Goal: Task Accomplishment & Management: Use online tool/utility

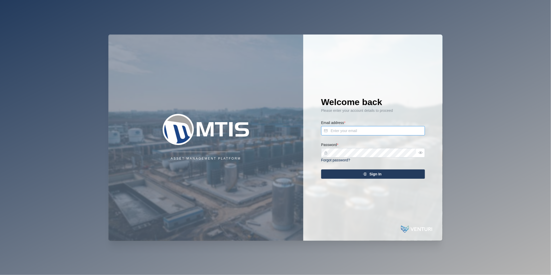
type input "[PERSON_NAME][EMAIL_ADDRESS][DOMAIN_NAME]"
click at [353, 172] on div "Sign In" at bounding box center [371, 174] width 95 height 9
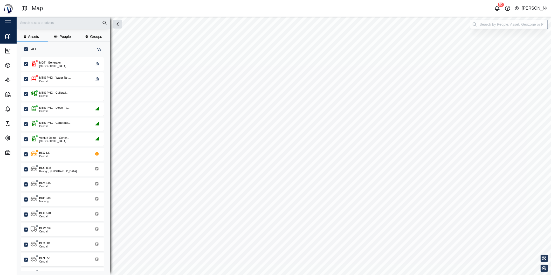
scroll to position [211, 81]
click at [7, 100] on span "Reports" at bounding box center [28, 94] width 47 height 15
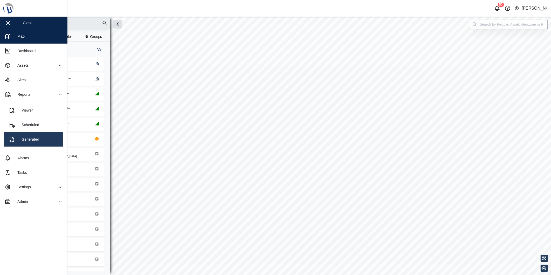
click at [44, 134] on link "Generated" at bounding box center [33, 139] width 59 height 15
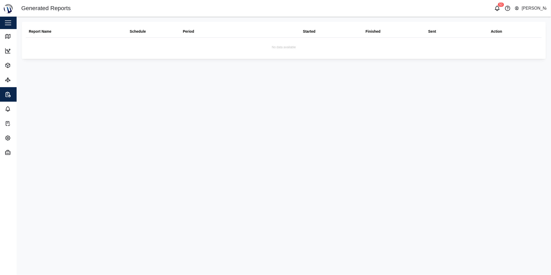
click at [40, 33] on div "Report Name" at bounding box center [40, 32] width 23 height 6
click at [12, 93] on div "Reports" at bounding box center [28, 94] width 47 height 6
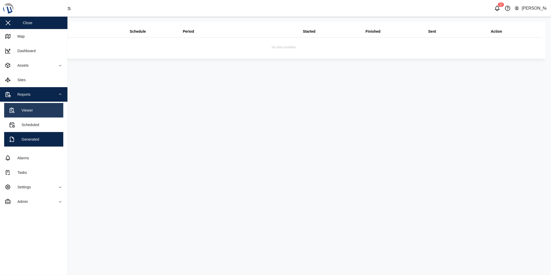
click at [21, 106] on link "Viewer" at bounding box center [33, 110] width 59 height 15
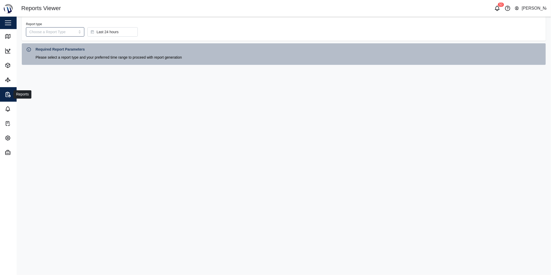
click at [4, 91] on button "Reports" at bounding box center [33, 94] width 67 height 15
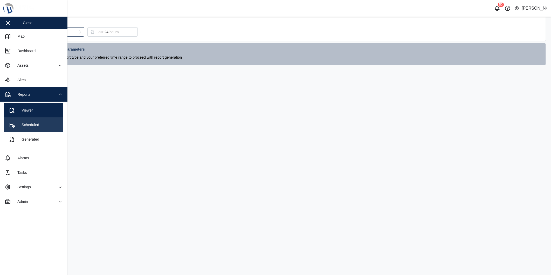
click at [19, 124] on div "Scheduled" at bounding box center [29, 125] width 22 height 6
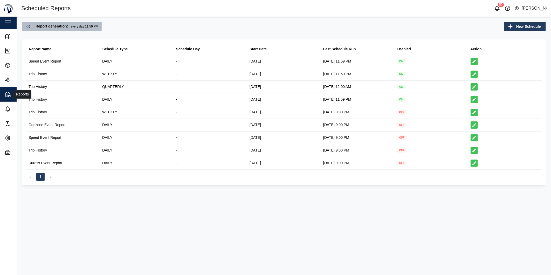
click at [8, 94] on icon "button" at bounding box center [8, 94] width 6 height 6
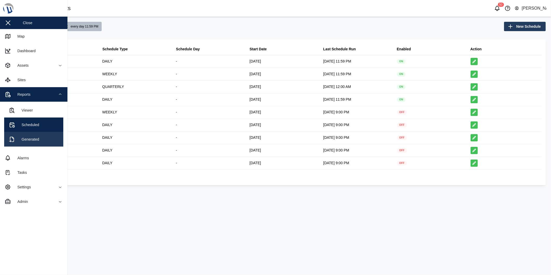
click at [42, 140] on link "Generated" at bounding box center [33, 139] width 59 height 15
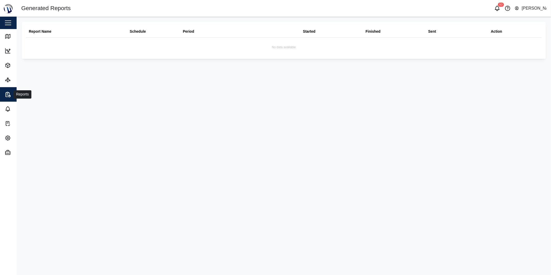
click at [10, 99] on span "Reports" at bounding box center [28, 94] width 47 height 15
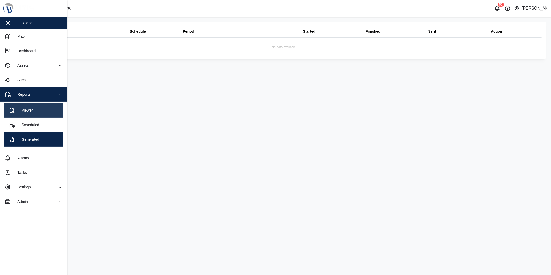
click at [20, 110] on div "Viewer" at bounding box center [25, 110] width 15 height 6
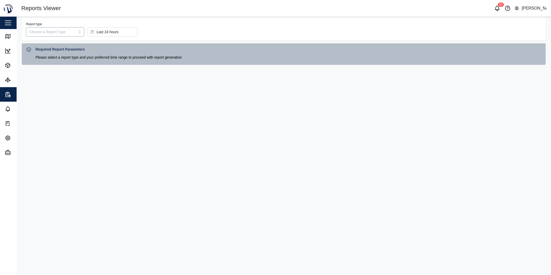
click at [68, 28] on input "Report type" at bounding box center [55, 31] width 58 height 9
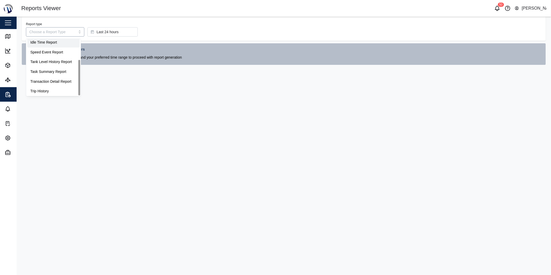
scroll to position [33, 0]
type input "Trip History"
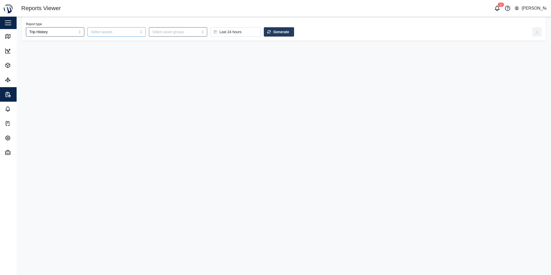
click at [105, 29] on div at bounding box center [112, 31] width 47 height 9
click at [107, 30] on input "search" at bounding box center [113, 32] width 45 height 4
click at [134, 33] on div "bcv" at bounding box center [116, 31] width 58 height 9
drag, startPoint x: 126, startPoint y: 29, endPoint x: 86, endPoint y: 37, distance: 40.5
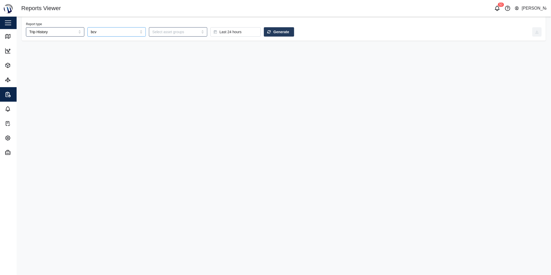
click at [86, 37] on div "Report type Trip History bcv Last 24 hours Generate" at bounding box center [284, 29] width 524 height 24
type input "b"
click at [133, 66] on main "Report type Trip History Last 24 hours Generate" at bounding box center [284, 146] width 534 height 258
click at [136, 31] on div at bounding box center [116, 31] width 58 height 9
drag, startPoint x: 134, startPoint y: 31, endPoint x: 131, endPoint y: 31, distance: 3.1
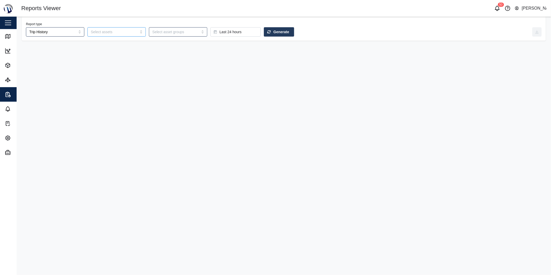
click at [133, 31] on div at bounding box center [116, 31] width 58 height 9
click at [121, 25] on div "Report type Trip History Last 24 hours Generate" at bounding box center [279, 29] width 506 height 16
click at [120, 31] on input "search" at bounding box center [113, 32] width 45 height 4
click at [162, 33] on input "search" at bounding box center [174, 32] width 45 height 4
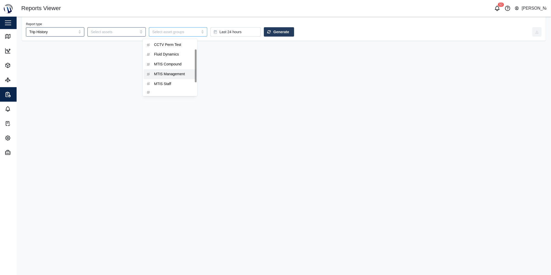
drag, startPoint x: 196, startPoint y: 71, endPoint x: 211, endPoint y: 55, distance: 22.0
click at [197, 57] on div at bounding box center [196, 66] width 2 height 33
click at [211, 57] on main "Report type Trip History CCTV Perm Test Fluid Dynamics MTIS Compound MTIS Manag…" at bounding box center [284, 146] width 534 height 258
click at [13, 90] on span "Reports" at bounding box center [28, 94] width 47 height 15
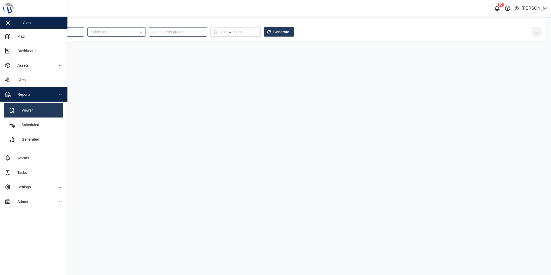
click at [45, 111] on link "Viewer" at bounding box center [33, 110] width 59 height 15
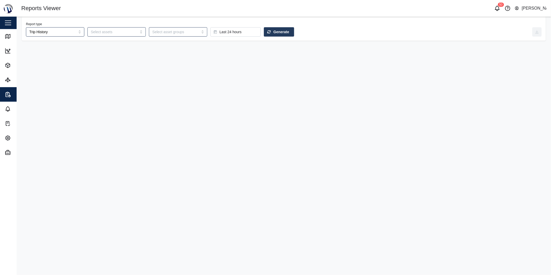
click at [103, 101] on main "Report type Trip History Last 24 hours Generate" at bounding box center [284, 146] width 534 height 258
click at [99, 34] on div at bounding box center [112, 31] width 47 height 9
click at [105, 33] on input "search" at bounding box center [113, 32] width 45 height 4
click at [105, 34] on input "search" at bounding box center [113, 32] width 45 height 4
click at [134, 29] on div at bounding box center [116, 31] width 58 height 9
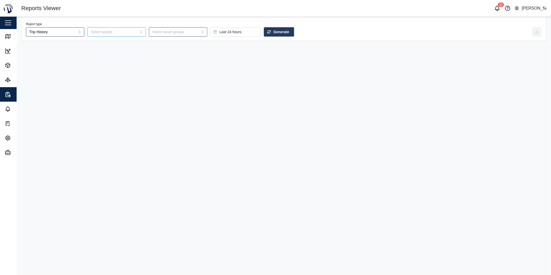
click at [133, 33] on div at bounding box center [116, 31] width 58 height 9
click at [133, 32] on div at bounding box center [116, 31] width 58 height 9
drag, startPoint x: 135, startPoint y: 34, endPoint x: 142, endPoint y: 32, distance: 6.9
click at [136, 34] on div at bounding box center [116, 31] width 58 height 9
click at [158, 27] on div "Report type Trip History Last 24 hours Generate" at bounding box center [279, 29] width 506 height 16
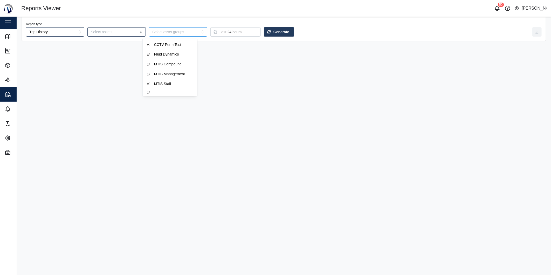
click at [164, 32] on input "search" at bounding box center [174, 32] width 45 height 4
click at [122, 29] on div at bounding box center [112, 31] width 47 height 9
type input "BCV 645"
click at [179, 35] on div at bounding box center [174, 31] width 47 height 9
click at [273, 32] on span "Generate" at bounding box center [281, 31] width 16 height 9
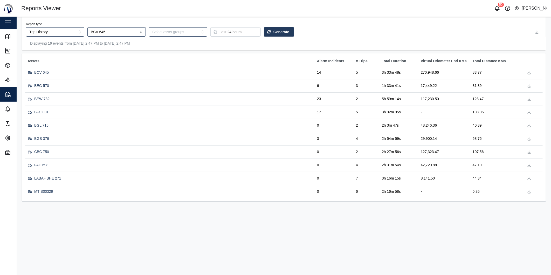
click at [45, 71] on div "BCV 645" at bounding box center [41, 73] width 15 height 6
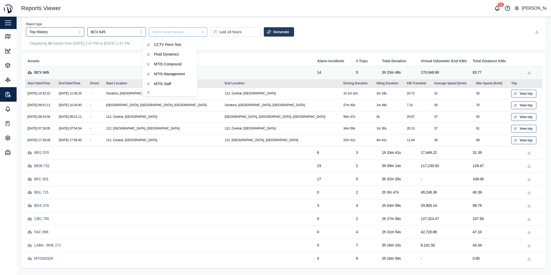
click at [177, 33] on input "search" at bounding box center [174, 32] width 45 height 4
click at [118, 31] on input "BCV 645" at bounding box center [113, 32] width 45 height 4
click at [527, 136] on link "View trip" at bounding box center [523, 140] width 25 height 8
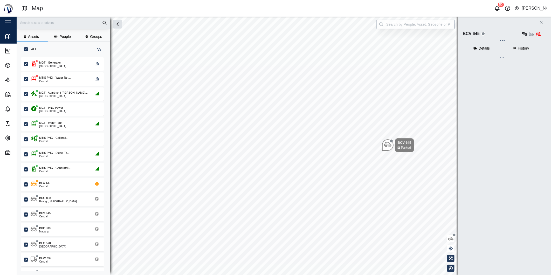
scroll to position [211, 81]
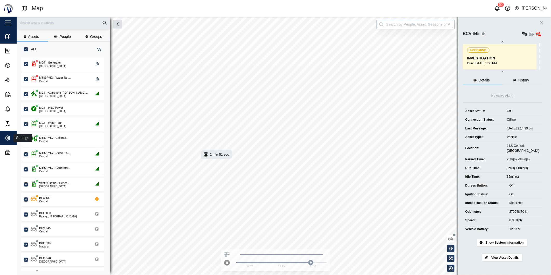
click at [8, 138] on icon "button" at bounding box center [8, 138] width 2 height 2
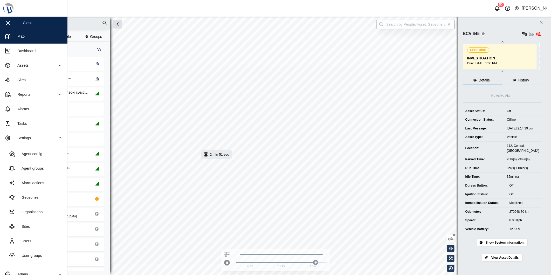
click at [37, 20] on div "Close" at bounding box center [33, 23] width 67 height 12
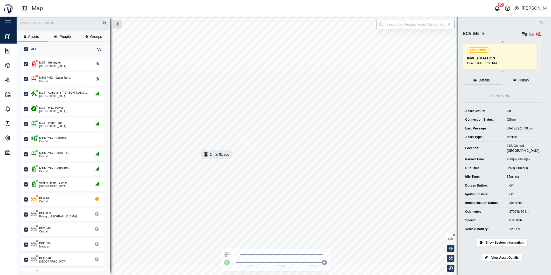
click at [13, 21] on div "Close" at bounding box center [33, 23] width 67 height 12
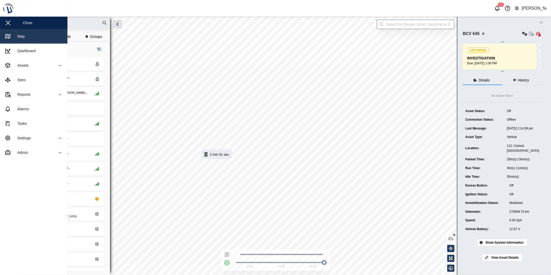
click at [25, 34] on link "Map" at bounding box center [33, 36] width 67 height 15
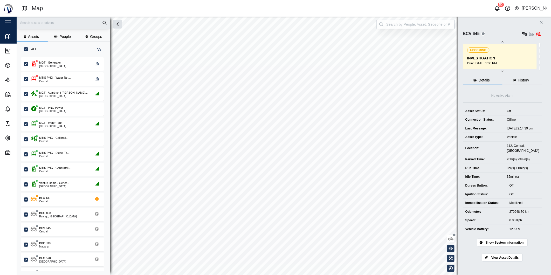
click at [426, 24] on input "search" at bounding box center [416, 24] width 78 height 9
type input "BCV 645"
click at [512, 260] on span "View Asset Details" at bounding box center [504, 257] width 27 height 7
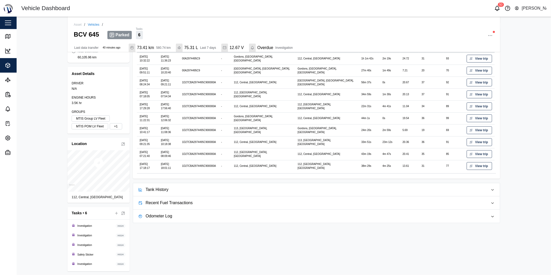
scroll to position [84, 0]
click at [154, 193] on span "Tank History" at bounding box center [314, 189] width 338 height 13
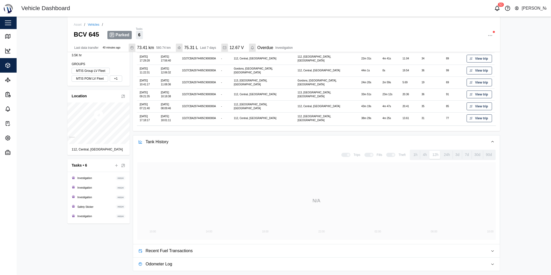
scroll to position [132, 0]
click at [191, 248] on span "Recent Fuel Transactions" at bounding box center [314, 250] width 338 height 13
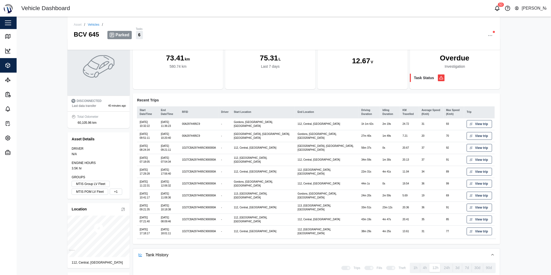
scroll to position [0, 0]
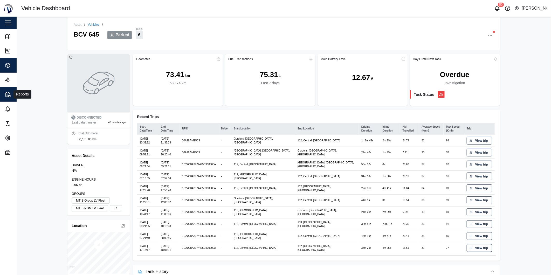
click at [12, 93] on div "Reports" at bounding box center [28, 94] width 47 height 6
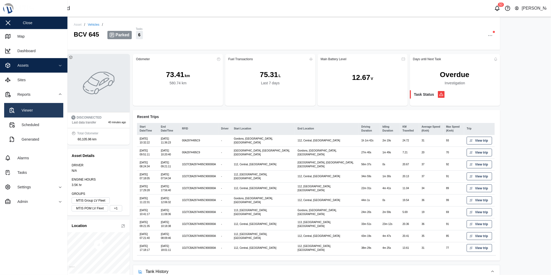
click at [25, 108] on div "Viewer" at bounding box center [25, 110] width 15 height 6
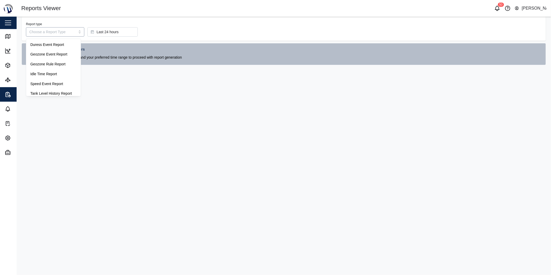
click at [57, 33] on input "Report type" at bounding box center [55, 31] width 58 height 9
click at [46, 32] on input "Report type" at bounding box center [55, 31] width 58 height 9
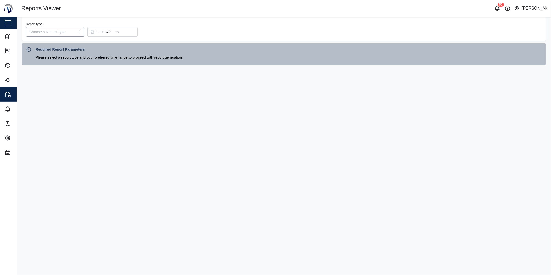
drag, startPoint x: 67, startPoint y: 35, endPoint x: 59, endPoint y: 27, distance: 11.8
click at [59, 27] on input "Report type" at bounding box center [55, 31] width 58 height 9
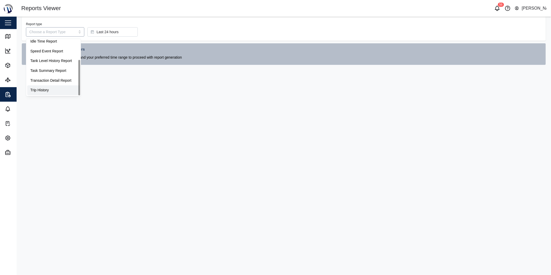
type input "Trip History"
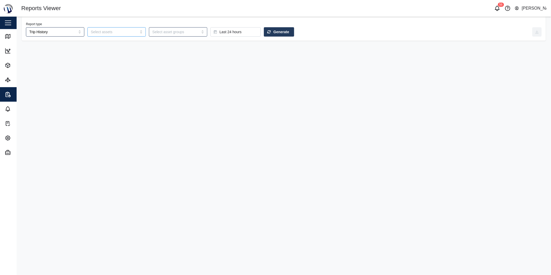
click at [133, 32] on div at bounding box center [116, 31] width 58 height 9
click at [118, 33] on input "search" at bounding box center [113, 32] width 45 height 4
click at [173, 30] on input "search" at bounding box center [174, 32] width 45 height 4
click at [221, 67] on main "Report type Trip History Last 24 hours Generate" at bounding box center [284, 146] width 534 height 258
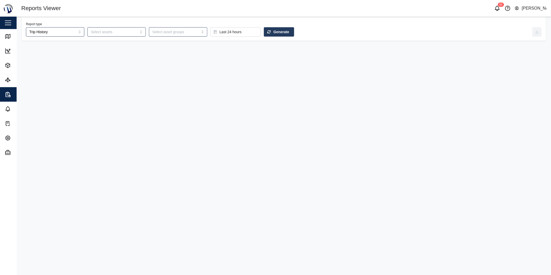
click at [233, 33] on div "Last 24 hours" at bounding box center [235, 31] width 42 height 9
click at [230, 83] on div "Last 3 days" at bounding box center [226, 86] width 50 height 9
click at [273, 34] on span "Generate" at bounding box center [281, 31] width 16 height 9
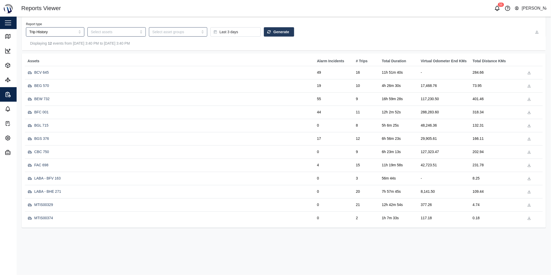
click at [320, 74] on td "49" at bounding box center [333, 72] width 39 height 13
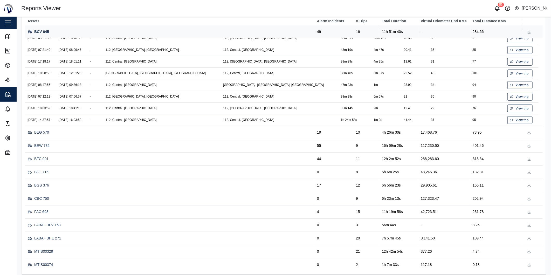
scroll to position [150, 0]
click at [37, 159] on div "BFC 001" at bounding box center [41, 158] width 14 height 6
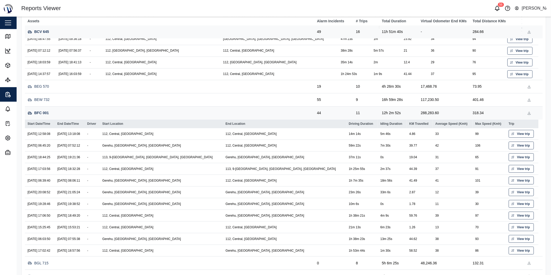
scroll to position [208, 0]
